Goal: Task Accomplishment & Management: Manage account settings

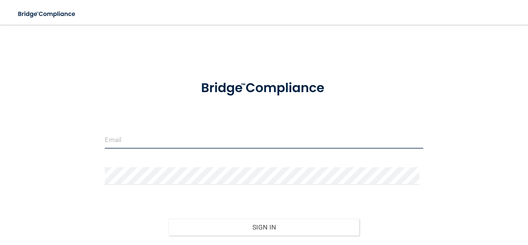
click at [124, 135] on input "email" at bounding box center [264, 139] width 318 height 17
type input "[EMAIL_ADDRESS][DOMAIN_NAME]"
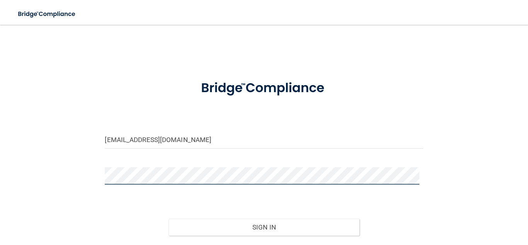
click at [169, 218] on button "Sign In" at bounding box center [264, 226] width 191 height 17
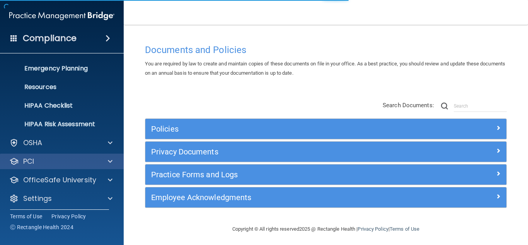
scroll to position [76, 0]
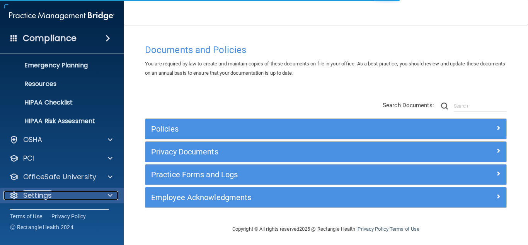
click at [91, 196] on div "Settings" at bounding box center [51, 195] width 96 height 9
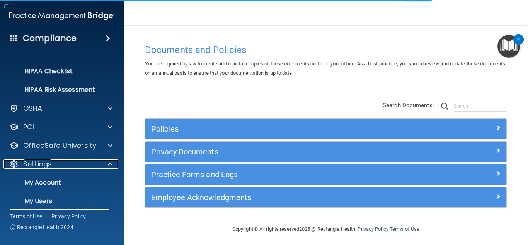
scroll to position [150, 0]
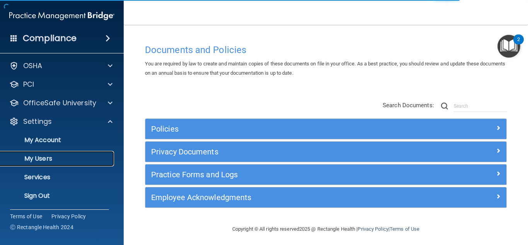
click at [48, 157] on p "My Users" at bounding box center [58, 159] width 106 height 8
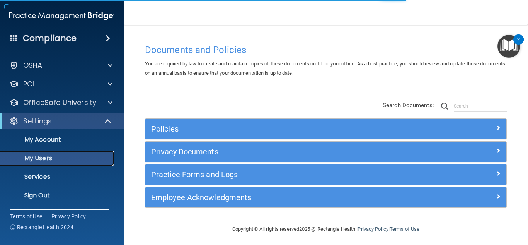
scroll to position [20, 0]
select select "20"
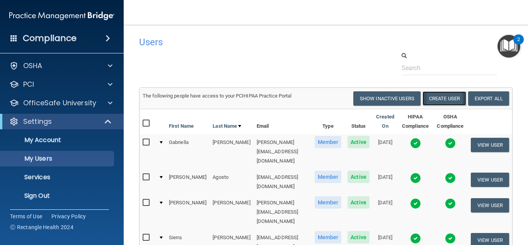
click at [448, 98] on button "Create User" at bounding box center [445, 98] width 44 height 14
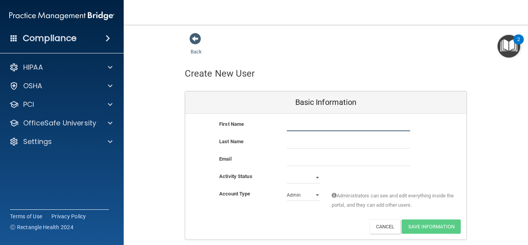
click at [292, 128] on input "text" at bounding box center [348, 125] width 123 height 12
type input "[PERSON_NAME]"
click at [313, 144] on input "text" at bounding box center [348, 143] width 123 height 12
type input "[PERSON_NAME]"
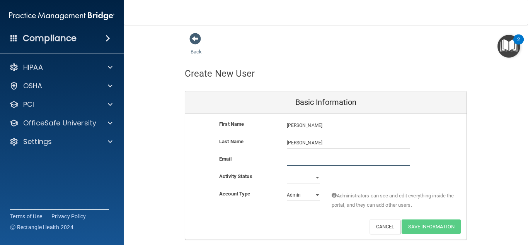
click at [305, 163] on input "email" at bounding box center [348, 160] width 123 height 12
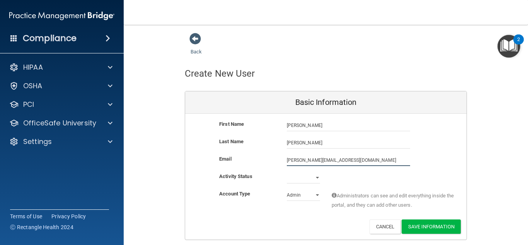
type input "[PERSON_NAME][EMAIL_ADDRESS][DOMAIN_NAME]"
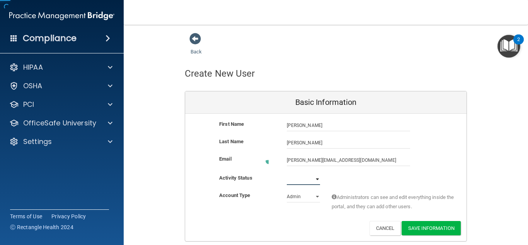
click at [312, 174] on select "Active Inactive" at bounding box center [303, 179] width 33 height 12
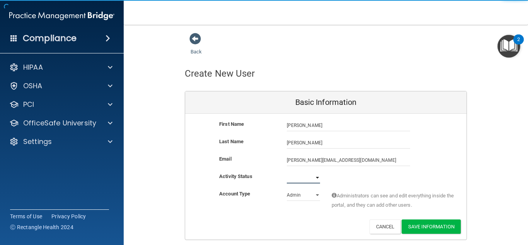
select select "active"
click at [287, 172] on select "Active Inactive" at bounding box center [303, 178] width 33 height 12
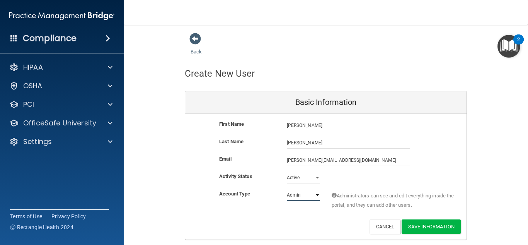
click at [302, 197] on select "Admin Member" at bounding box center [303, 195] width 33 height 12
select select "practice_member"
click at [287, 189] on select "Admin Member" at bounding box center [303, 195] width 33 height 12
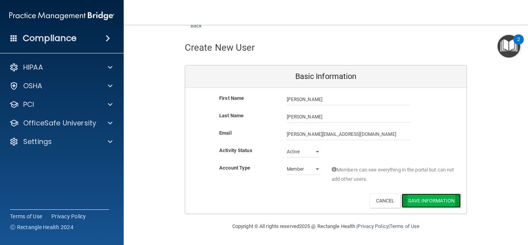
click at [423, 198] on button "Save Information" at bounding box center [431, 200] width 59 height 14
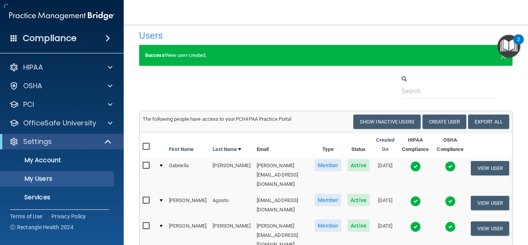
scroll to position [445, 0]
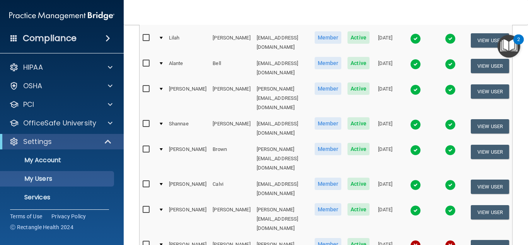
select select "90"
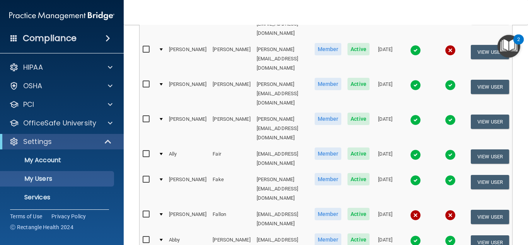
scroll to position [889, 0]
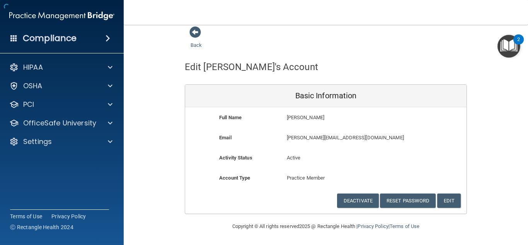
scroll to position [7, 0]
click at [409, 201] on button "Reset Password" at bounding box center [408, 200] width 56 height 14
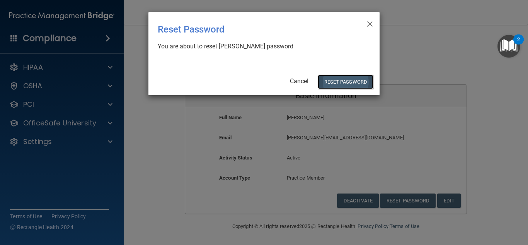
click at [353, 84] on button "Reset Password" at bounding box center [346, 82] width 56 height 14
